Goal: Task Accomplishment & Management: Manage account settings

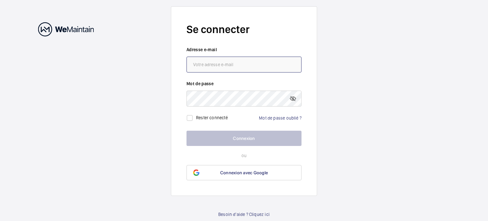
click at [222, 67] on input "email" at bounding box center [244, 65] width 115 height 16
type input "karim.louahdi@vinci-facilities.com"
click at [288, 117] on link "Mot de passe oublié ?" at bounding box center [280, 117] width 43 height 5
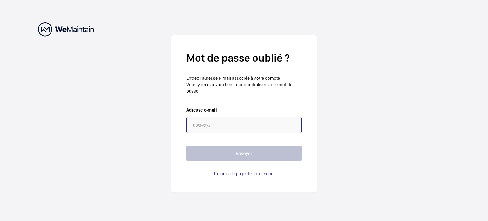
click at [239, 124] on input "email" at bounding box center [244, 125] width 115 height 16
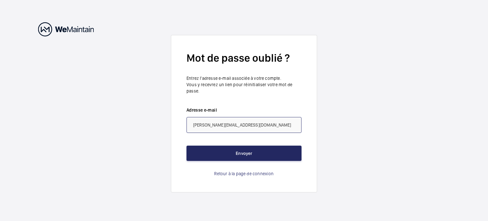
type input "karim.louahdi@vinci-facilities.com"
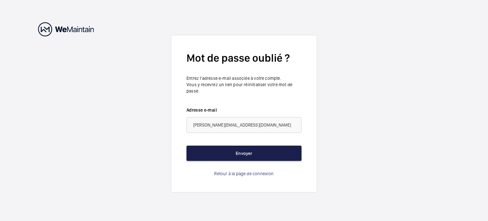
click at [240, 156] on button "Envoyer" at bounding box center [244, 153] width 115 height 15
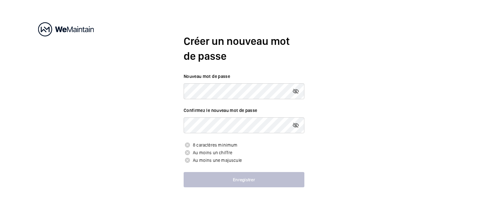
drag, startPoint x: 245, startPoint y: 104, endPoint x: 241, endPoint y: 100, distance: 4.7
click at [243, 102] on form "Nouveau mot de passe Confirmez le nouveau mot de passe 8 caractères minimum Au …" at bounding box center [244, 130] width 121 height 114
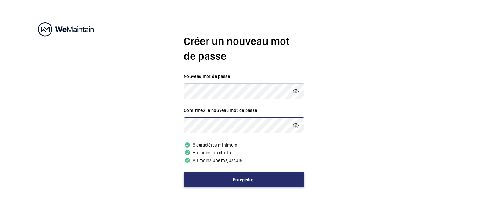
click at [184, 172] on button "Enregistrer" at bounding box center [244, 179] width 121 height 15
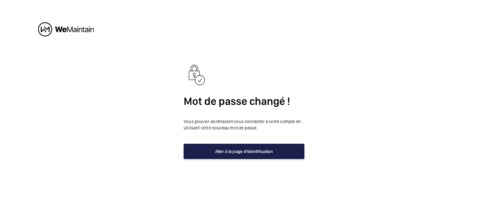
click at [253, 153] on button "Aller à la page d'identification" at bounding box center [244, 151] width 121 height 15
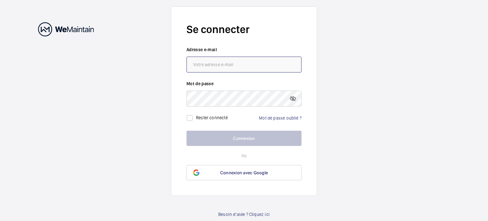
click at [230, 66] on input "email" at bounding box center [244, 65] width 115 height 16
type input "karim.louahdi@vinci-facilities.com"
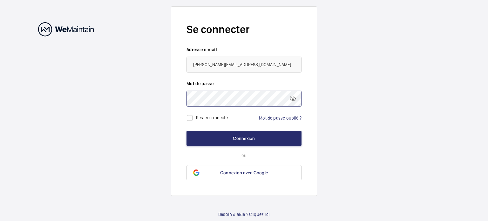
click at [187, 131] on button "Connexion" at bounding box center [244, 138] width 115 height 15
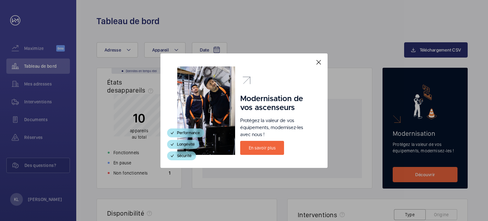
click at [322, 63] on mat-icon at bounding box center [319, 63] width 8 height 8
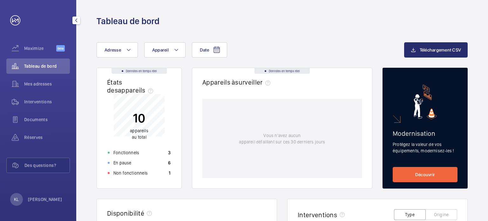
click at [52, 66] on span "Tableau de bord" at bounding box center [47, 66] width 46 height 6
click at [46, 102] on span "Interventions" at bounding box center [47, 102] width 46 height 6
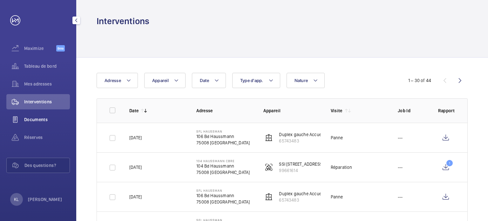
click at [43, 118] on span "Documents" at bounding box center [47, 119] width 46 height 6
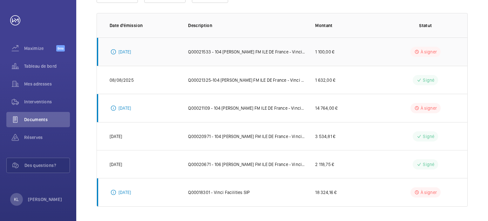
scroll to position [86, 0]
click at [39, 136] on span "Réserves" at bounding box center [47, 137] width 46 height 6
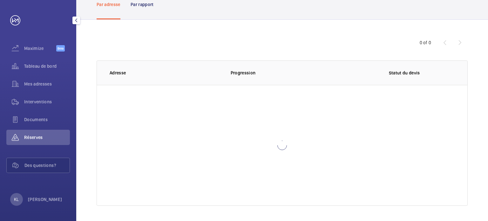
scroll to position [38, 0]
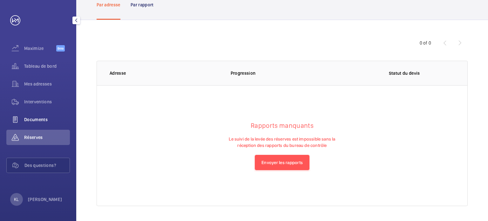
click at [37, 125] on div "Documents" at bounding box center [38, 119] width 64 height 15
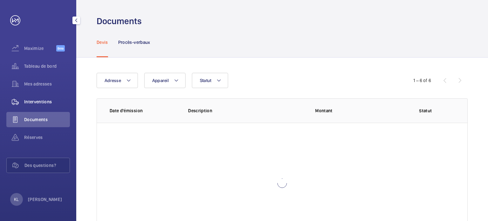
click at [40, 108] on div "Interventions" at bounding box center [38, 101] width 64 height 15
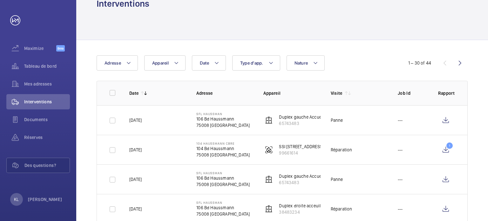
scroll to position [7, 0]
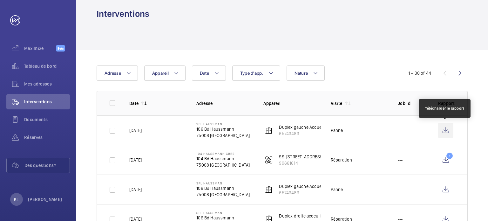
click at [445, 131] on wm-front-icon-button at bounding box center [445, 130] width 15 height 15
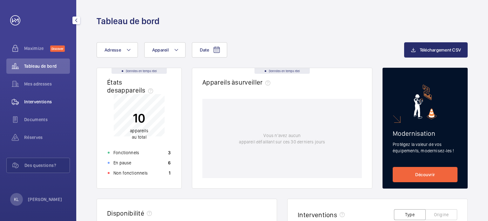
click at [44, 100] on span "Interventions" at bounding box center [47, 102] width 46 height 6
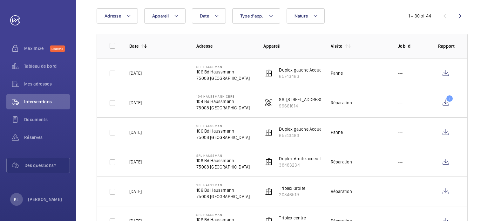
scroll to position [127, 0]
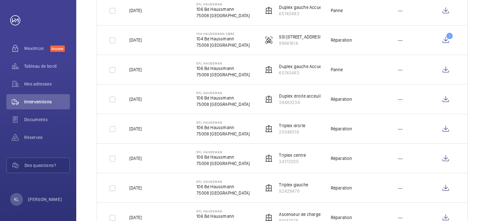
click at [293, 130] on p "20346519" at bounding box center [292, 132] width 26 height 6
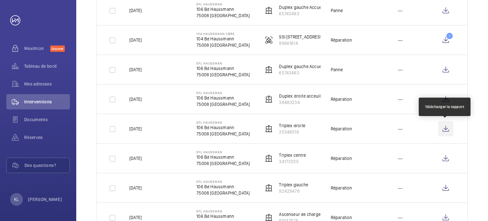
click at [444, 127] on wm-front-icon-button at bounding box center [445, 128] width 15 height 15
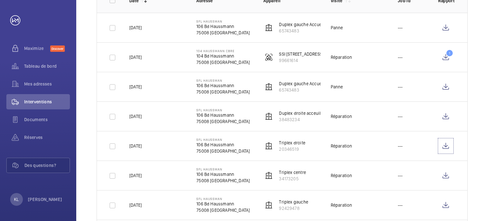
scroll to position [64, 0]
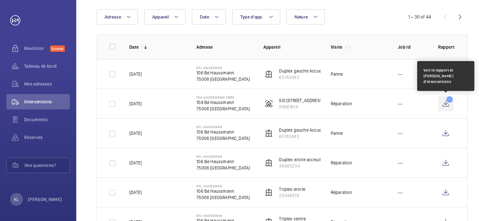
click at [446, 103] on wm-front-icon-button "1" at bounding box center [445, 103] width 15 height 15
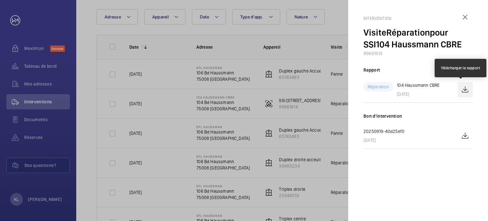
click at [462, 88] on wm-front-icon-button at bounding box center [465, 89] width 15 height 15
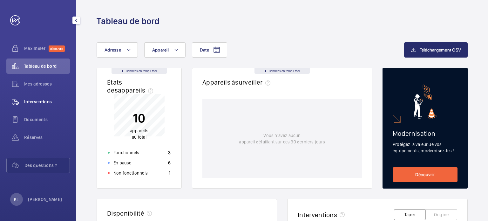
click at [39, 102] on font "Interventions" at bounding box center [38, 101] width 28 height 5
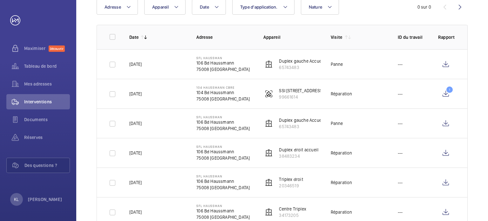
scroll to position [95, 0]
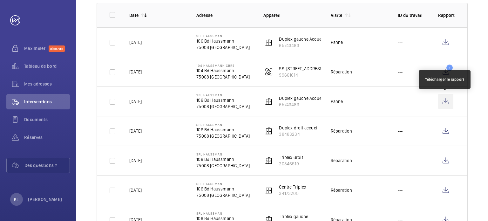
click at [444, 102] on wm-front-icon-button at bounding box center [445, 101] width 15 height 15
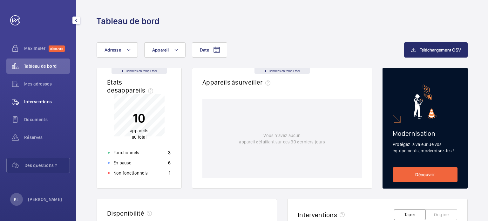
click at [45, 104] on font "Interventions" at bounding box center [38, 101] width 28 height 5
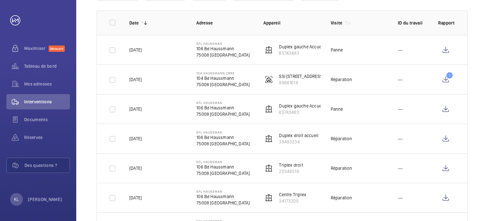
scroll to position [127, 0]
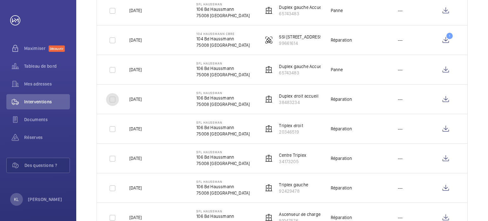
click at [109, 101] on input "checkbox" at bounding box center [112, 99] width 13 height 13
checkbox input "true"
click at [116, 124] on input "checkbox" at bounding box center [112, 129] width 13 height 13
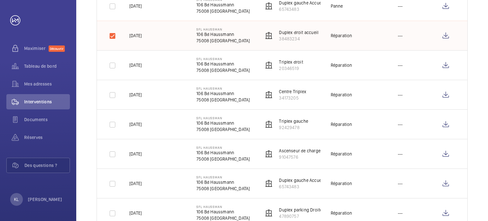
scroll to position [159, 0]
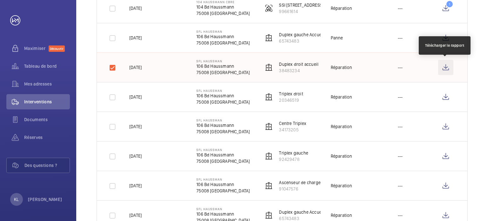
click at [447, 70] on wm-front-icon-button at bounding box center [445, 67] width 15 height 15
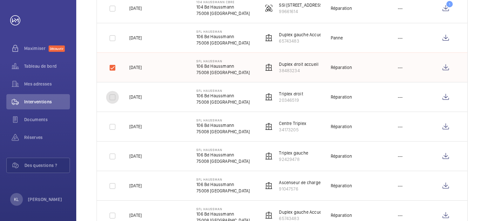
click at [113, 98] on input "checkbox" at bounding box center [112, 97] width 13 height 13
checkbox input "true"
click at [112, 69] on input "checkbox" at bounding box center [112, 67] width 13 height 13
checkbox input "false"
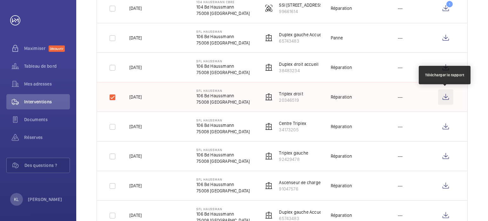
click at [447, 96] on wm-front-icon-button at bounding box center [445, 96] width 15 height 15
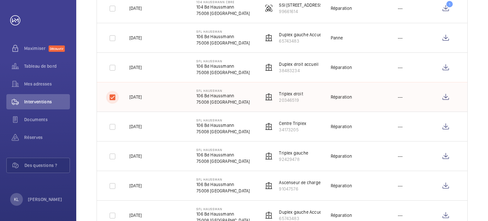
click at [111, 100] on input "checkbox" at bounding box center [112, 97] width 13 height 13
checkbox input "false"
click at [114, 126] on input "checkbox" at bounding box center [112, 127] width 13 height 13
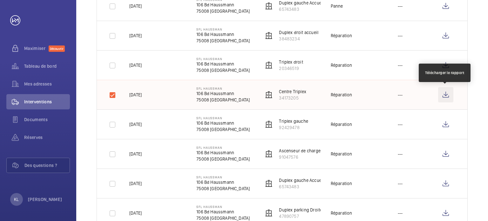
click at [446, 95] on wm-front-icon-button at bounding box center [445, 94] width 15 height 15
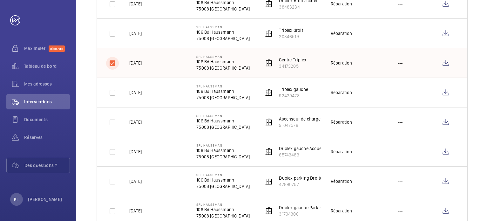
click at [115, 65] on input "checkbox" at bounding box center [112, 63] width 13 height 13
checkbox input "false"
click at [114, 92] on input "checkbox" at bounding box center [112, 92] width 13 height 13
checkbox input "true"
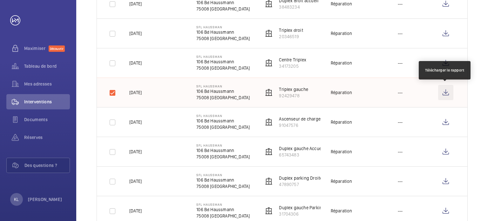
click at [446, 93] on wm-front-icon-button at bounding box center [445, 92] width 15 height 15
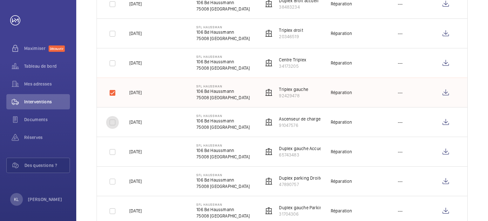
click at [115, 123] on input "checkbox" at bounding box center [112, 122] width 13 height 13
checkbox input "true"
click at [111, 90] on input "checkbox" at bounding box center [112, 92] width 13 height 13
checkbox input "false"
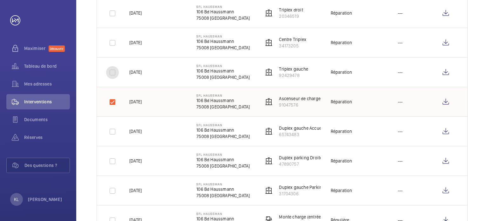
scroll to position [254, 0]
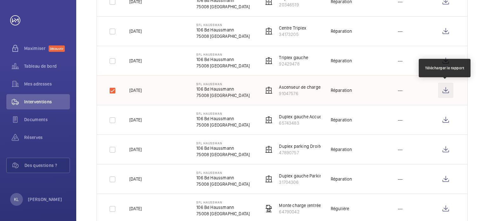
click at [447, 89] on wm-front-icon-button at bounding box center [445, 90] width 15 height 15
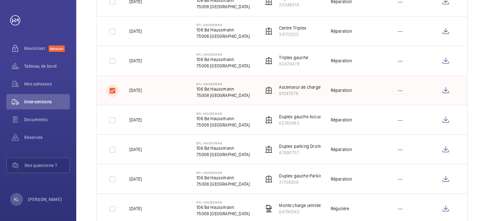
click at [112, 91] on input "checkbox" at bounding box center [112, 90] width 13 height 13
checkbox input "false"
click at [113, 121] on input "checkbox" at bounding box center [112, 120] width 13 height 13
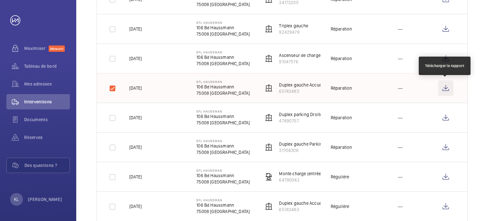
click at [444, 87] on wm-front-icon-button at bounding box center [445, 87] width 15 height 15
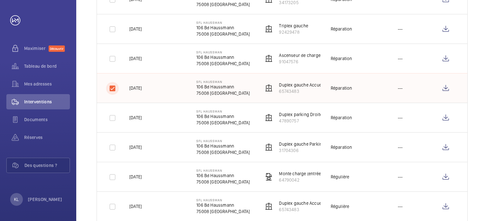
click at [114, 88] on input "checkbox" at bounding box center [112, 88] width 13 height 13
checkbox input "false"
click at [113, 120] on input "checkbox" at bounding box center [112, 118] width 13 height 13
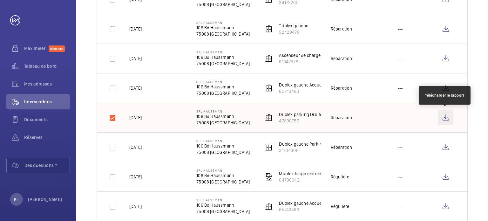
click at [447, 116] on wm-front-icon-button at bounding box center [445, 117] width 15 height 15
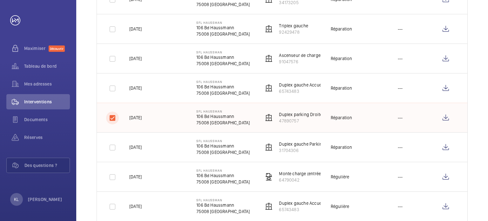
click at [110, 117] on input "checkbox" at bounding box center [112, 118] width 13 height 13
checkbox input "false"
click at [112, 148] on input "checkbox" at bounding box center [112, 147] width 13 height 13
checkbox input "true"
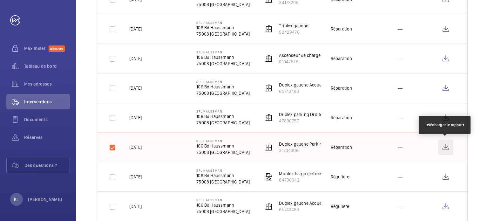
click at [447, 147] on wm-front-icon-button at bounding box center [445, 147] width 15 height 15
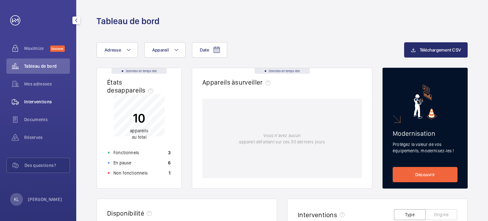
click at [48, 101] on span "Interventions" at bounding box center [47, 102] width 46 height 6
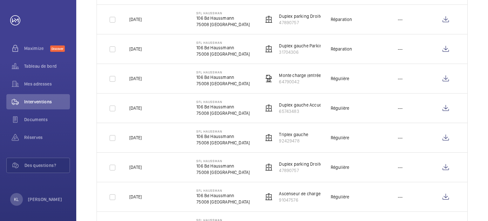
scroll to position [387, 0]
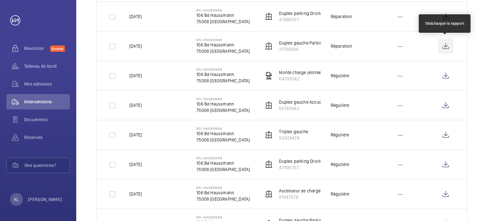
click at [445, 45] on wm-front-icon-button at bounding box center [445, 45] width 15 height 15
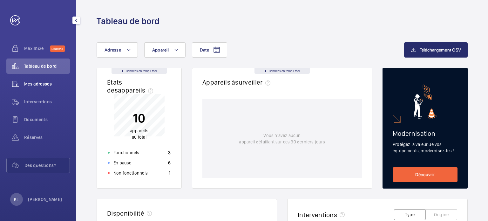
click at [50, 85] on span "Mes adresses" at bounding box center [47, 84] width 46 height 6
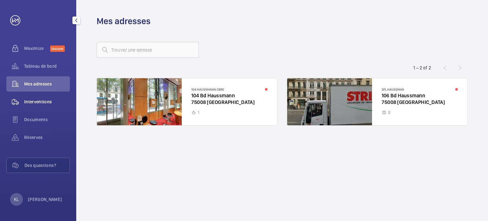
click at [47, 98] on div "Interventions" at bounding box center [38, 101] width 64 height 15
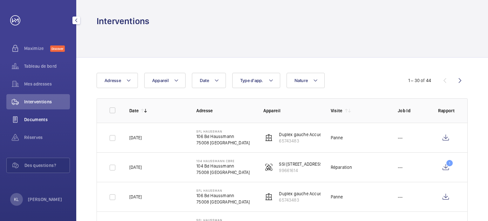
click at [41, 119] on span "Documents" at bounding box center [47, 119] width 46 height 6
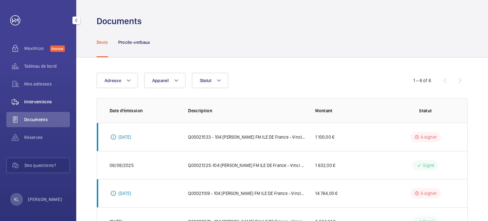
click at [55, 104] on span "Interventions" at bounding box center [47, 102] width 46 height 6
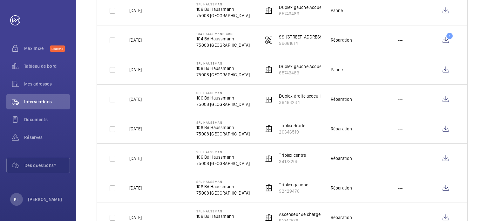
scroll to position [32, 0]
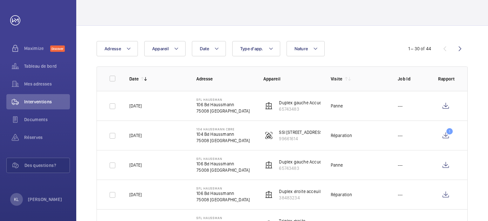
click at [430, 136] on td "1" at bounding box center [447, 136] width 39 height 30
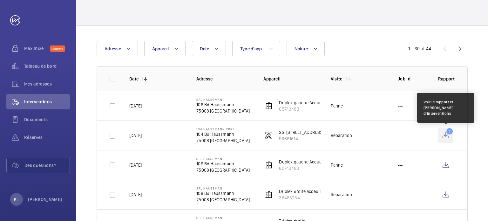
click at [447, 133] on wm-front-icon-button "1" at bounding box center [445, 135] width 15 height 15
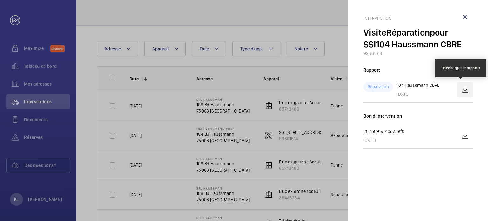
click at [468, 94] on wm-front-icon-button at bounding box center [465, 89] width 15 height 15
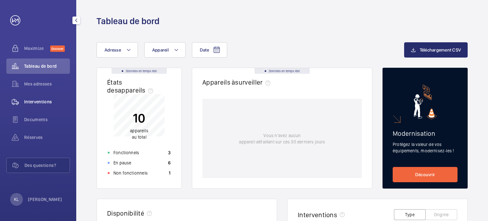
click at [38, 103] on span "Interventions" at bounding box center [47, 102] width 46 height 6
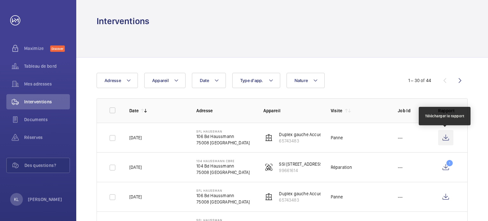
click at [443, 137] on wm-front-icon-button at bounding box center [445, 137] width 15 height 15
